Goal: Task Accomplishment & Management: Use online tool/utility

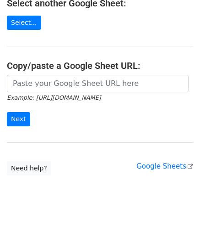
scroll to position [120, 0]
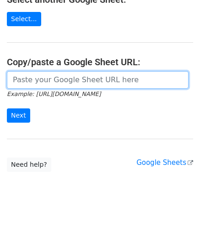
click at [35, 78] on input "url" at bounding box center [98, 79] width 182 height 17
paste input "https://docs.google.com/spreadsheets/d/1be1KXJc2nizftPkxMP98FLFL7OuLdOMaS3qzWxL…"
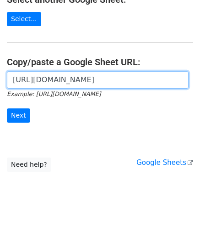
scroll to position [0, 201]
type input "https://docs.google.com/spreadsheets/d/1be1KXJc2nizftPkxMP98FLFL7OuLdOMaS3qzWxL…"
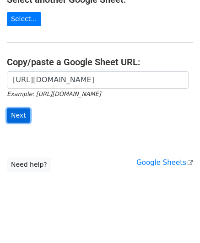
click at [20, 112] on input "Next" at bounding box center [18, 115] width 23 height 14
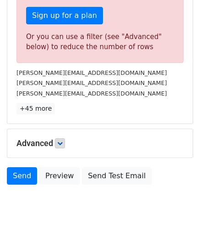
scroll to position [310, 0]
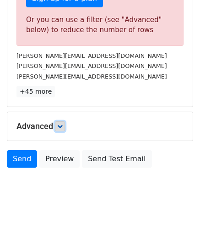
click at [63, 123] on icon at bounding box center [60, 126] width 6 height 6
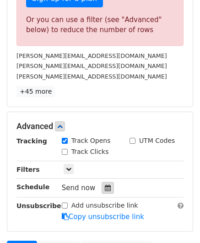
click at [105, 184] on icon at bounding box center [108, 187] width 6 height 6
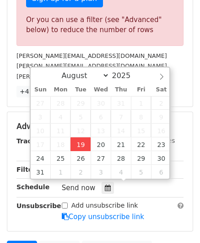
type input "[DATE] 12:00"
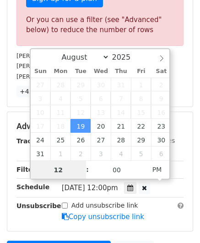
scroll to position [249, 0]
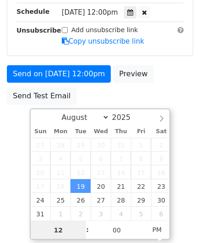
paste input "3"
type input "3"
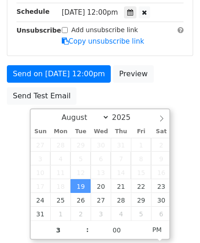
type input "[DATE] 15:00"
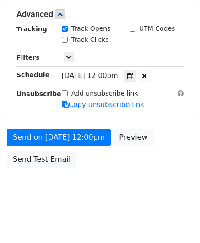
scroll to position [421, 0]
